Goal: Task Accomplishment & Management: Manage account settings

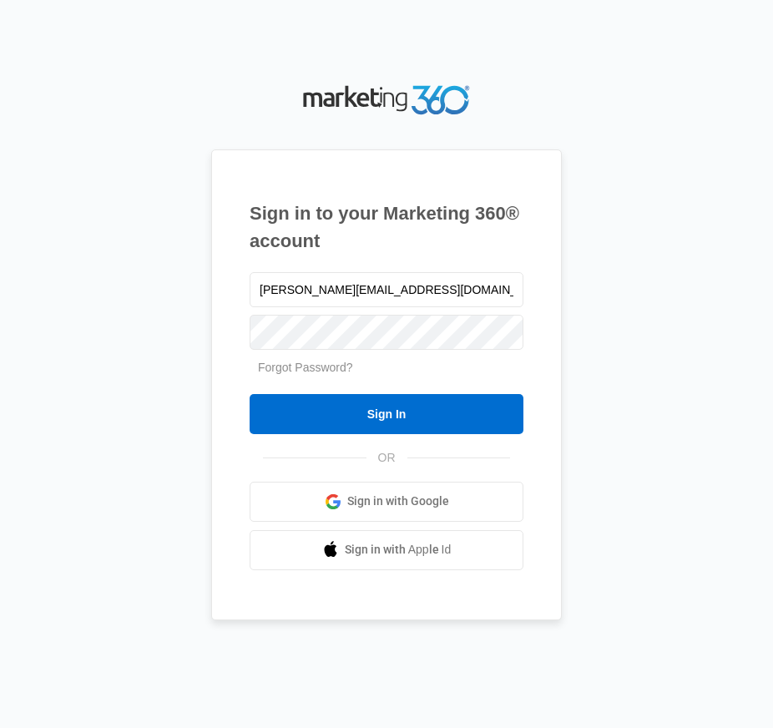
type input "[PERSON_NAME][EMAIL_ADDRESS][DOMAIN_NAME]"
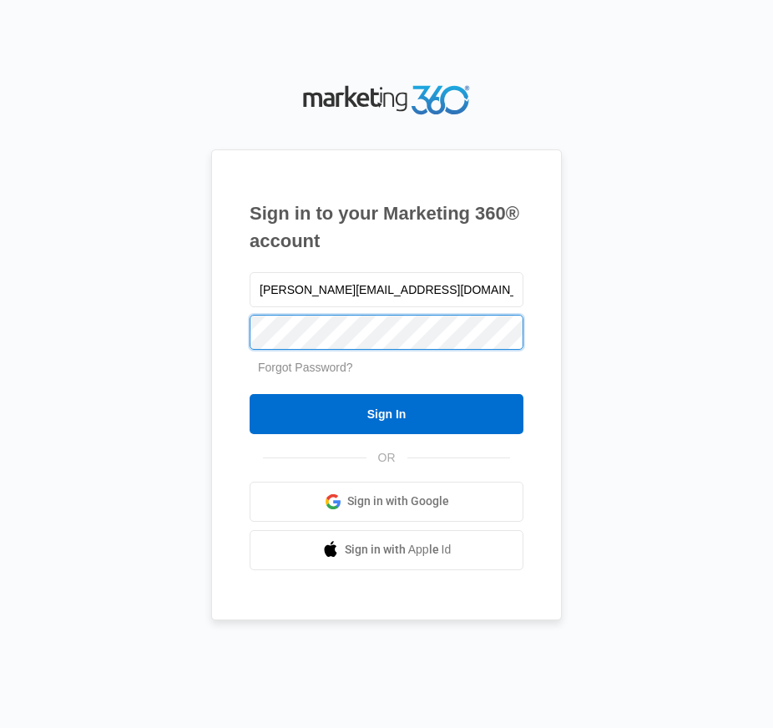
click at [386, 434] on input "Sign In" at bounding box center [387, 414] width 274 height 40
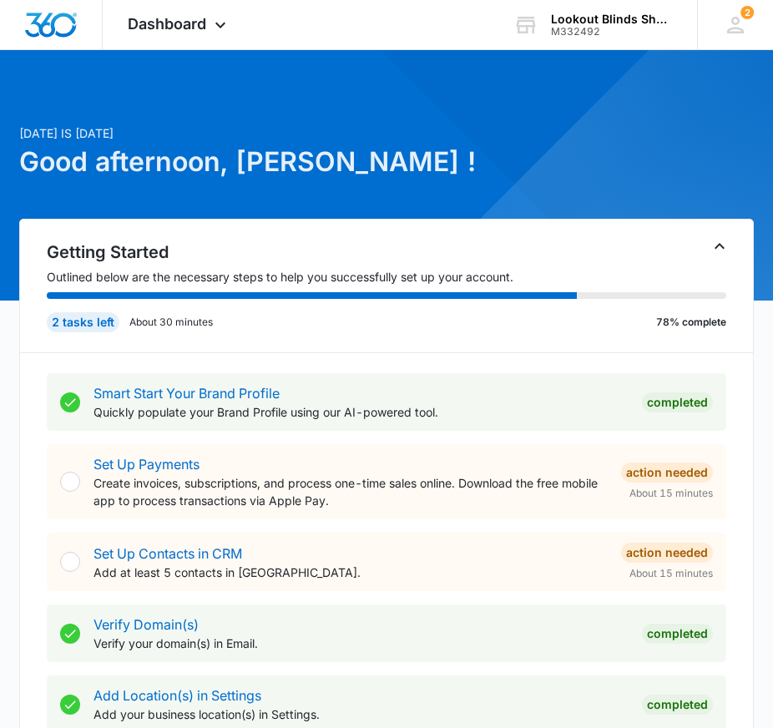
click at [210, 23] on icon at bounding box center [220, 25] width 20 height 20
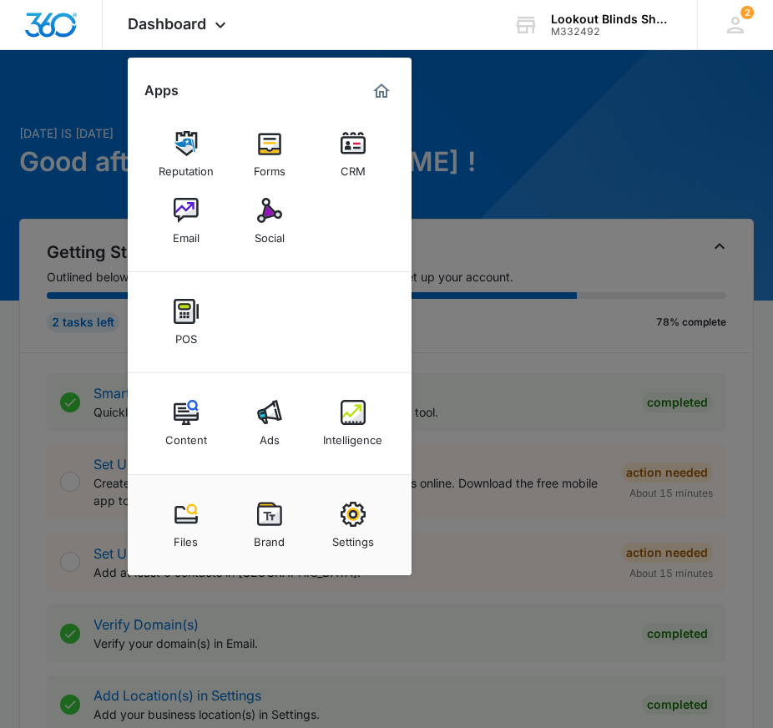
click at [348, 422] on img at bounding box center [353, 412] width 25 height 25
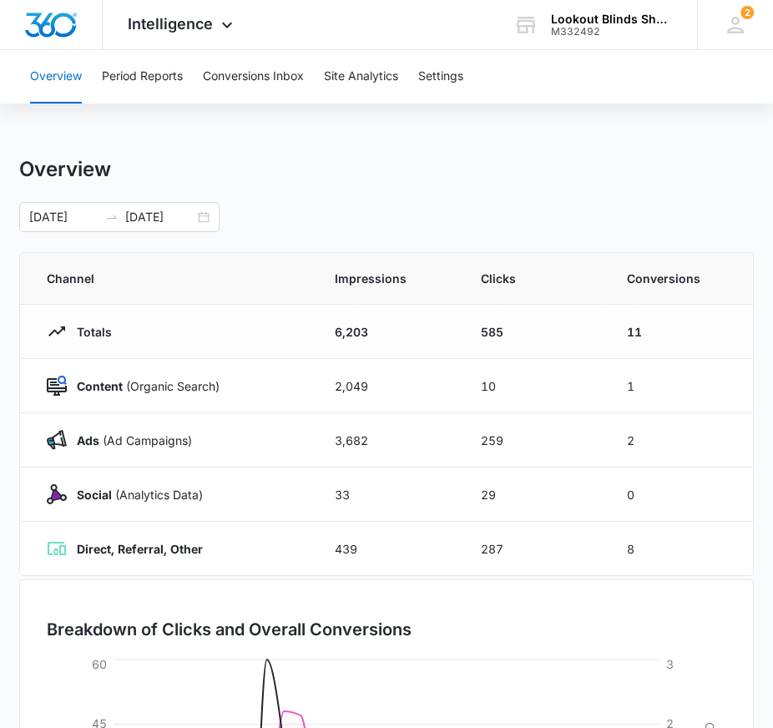
click at [274, 94] on button "Conversions Inbox" at bounding box center [253, 76] width 101 height 53
